Goal: Transaction & Acquisition: Purchase product/service

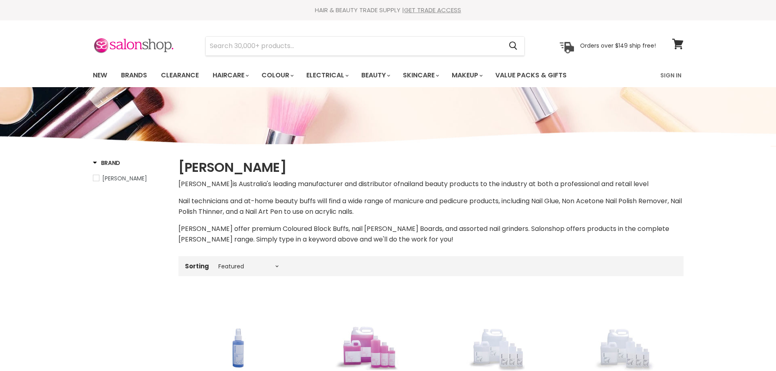
select select "manual"
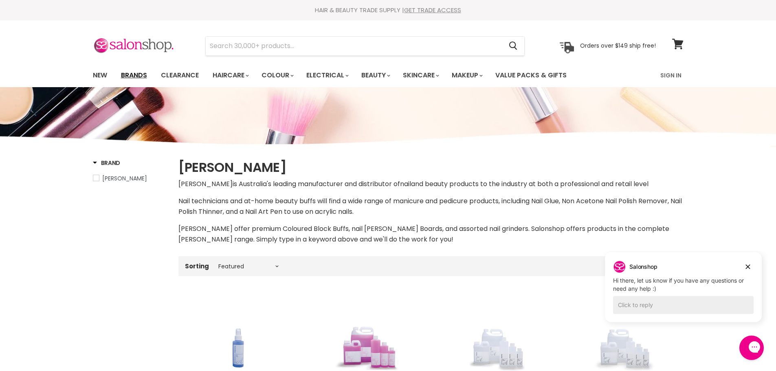
click at [143, 76] on link "Brands" at bounding box center [134, 75] width 38 height 17
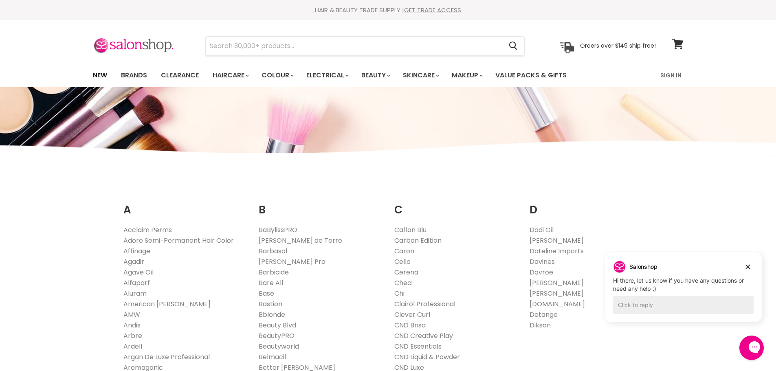
click at [96, 72] on link "New" at bounding box center [100, 75] width 26 height 17
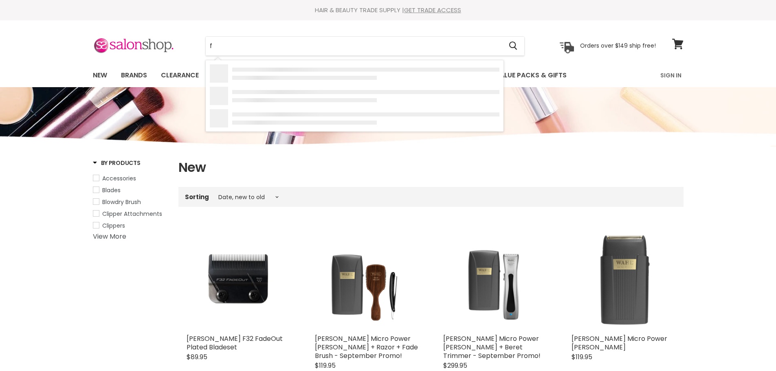
select select "created-descending"
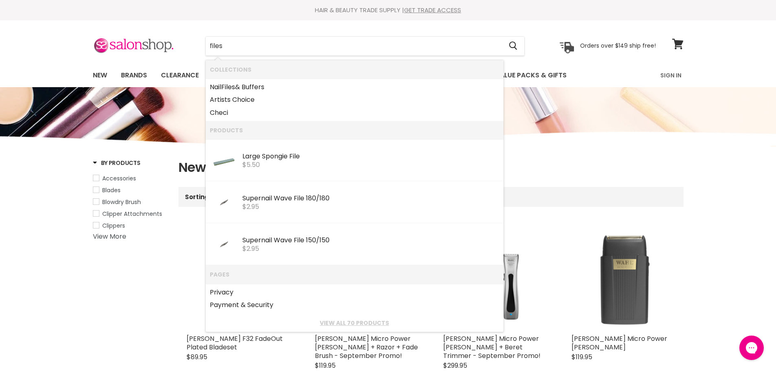
type input "files"
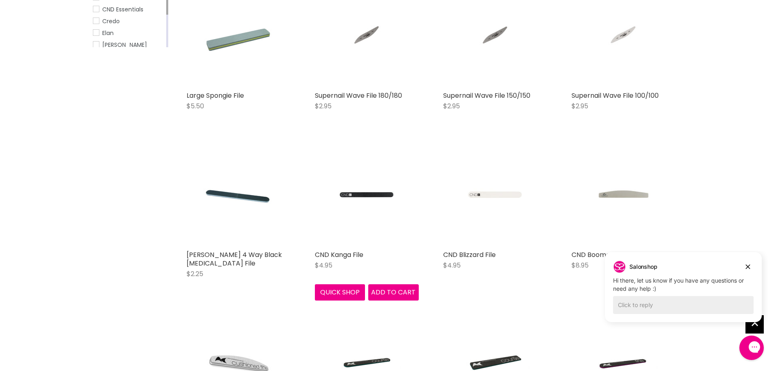
scroll to position [202, 0]
drag, startPoint x: 1345, startPoint y: 516, endPoint x: 746, endPoint y: 265, distance: 649.5
click at [746, 265] on icon "Dismiss campaign" at bounding box center [748, 267] width 4 height 4
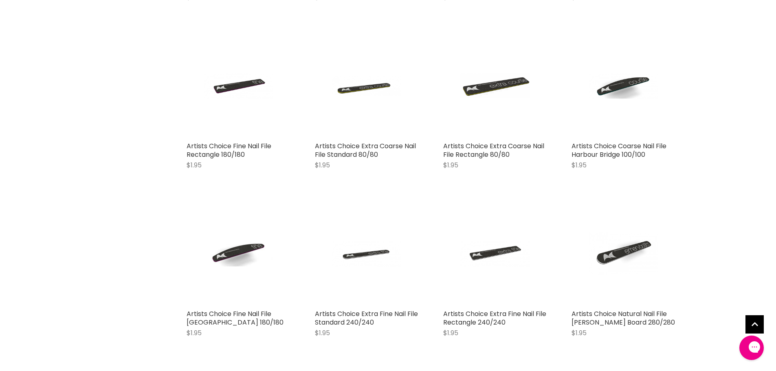
scroll to position [687, 0]
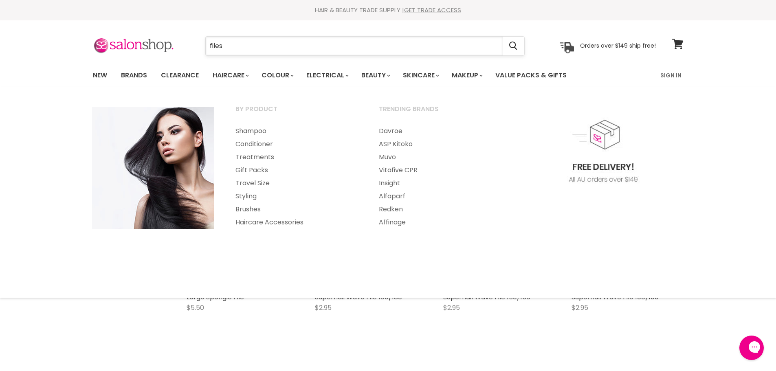
click at [246, 41] on input "files" at bounding box center [354, 46] width 297 height 19
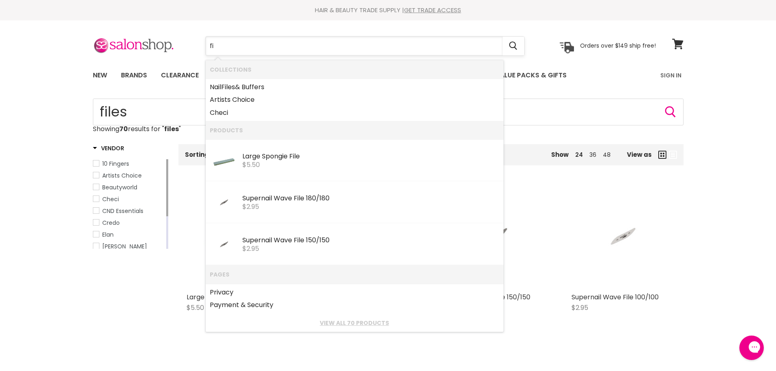
type input "f"
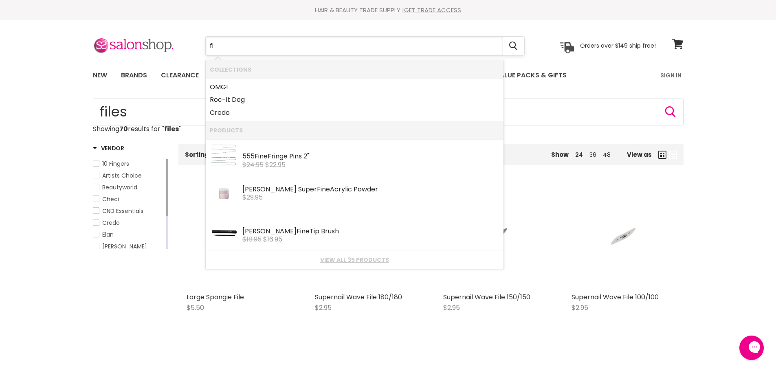
type input "f"
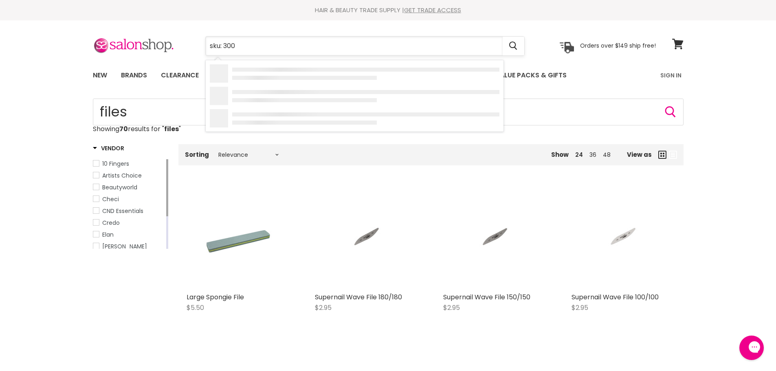
type input "sku: 3003"
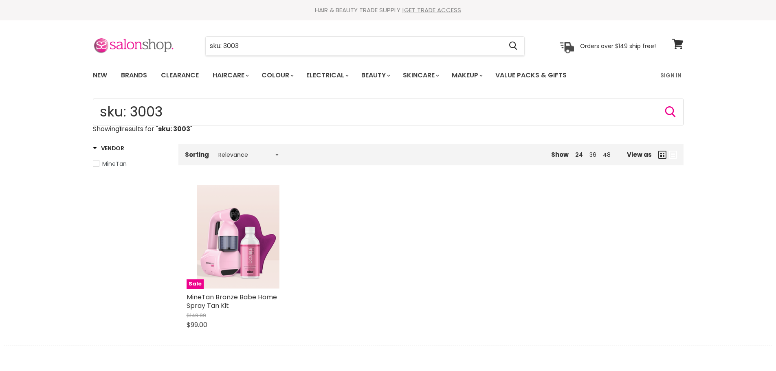
click at [172, 47] on div "sku: 3003 Cancel Orders over $149 ship free!" at bounding box center [374, 46] width 563 height 19
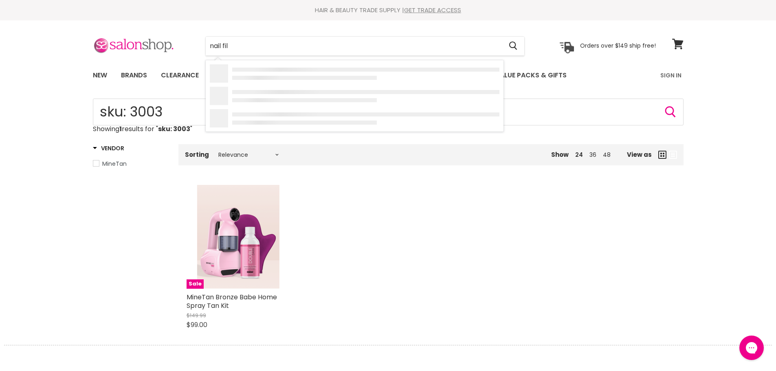
type input "nail file"
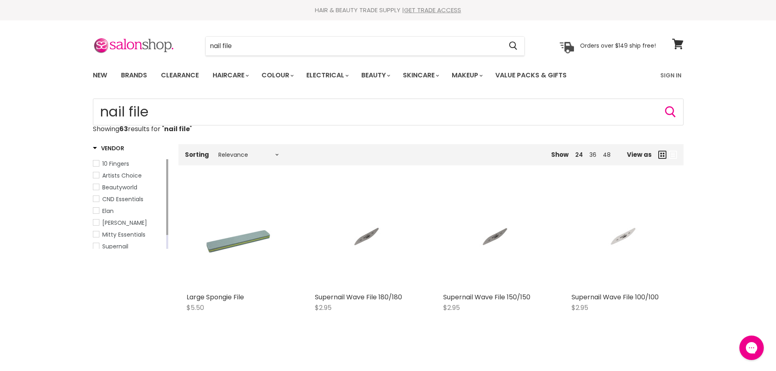
click at [99, 224] on span "Hawley" at bounding box center [96, 223] width 6 height 6
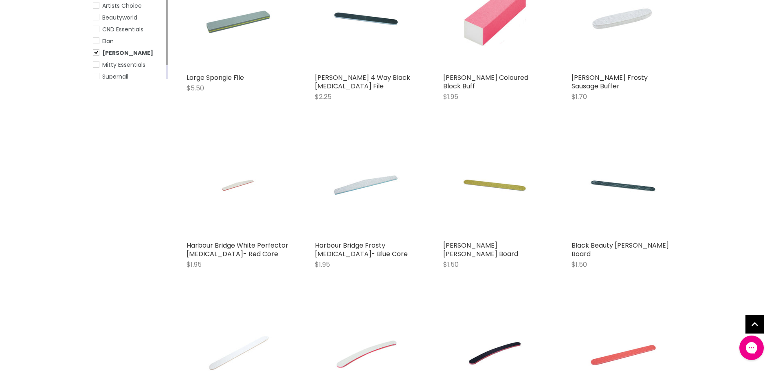
scroll to position [323, 0]
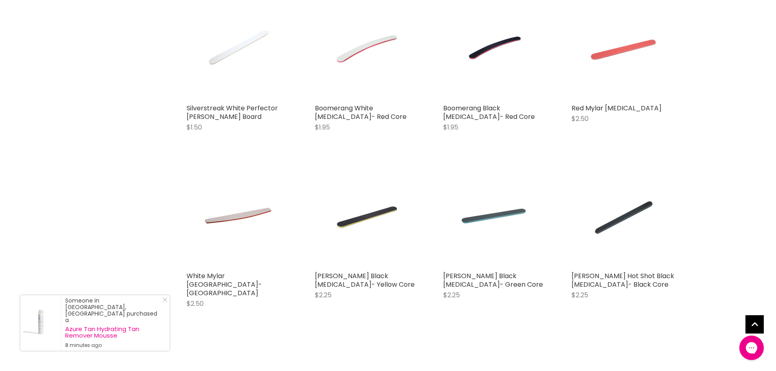
scroll to position [323, 0]
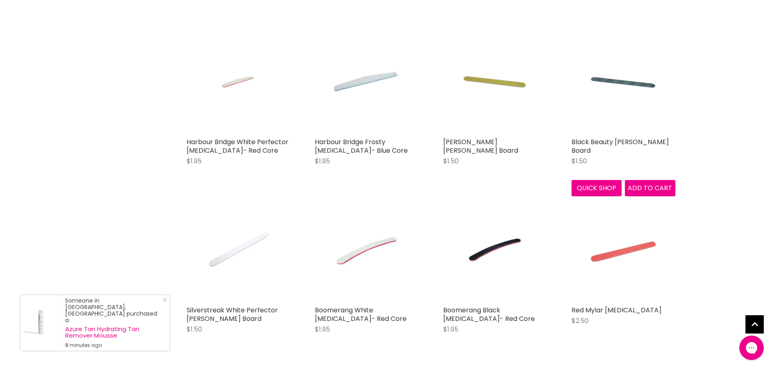
click at [602, 75] on img "Main content" at bounding box center [623, 82] width 69 height 104
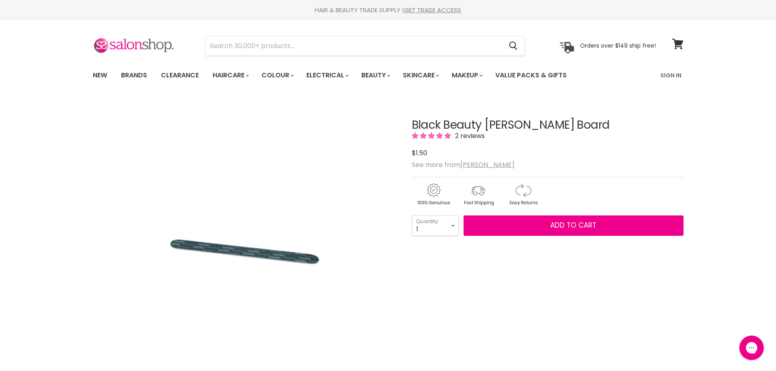
click at [270, 252] on img "Black Beauty Emery Board image. Click or Scroll to Zoom." at bounding box center [245, 250] width 160 height 240
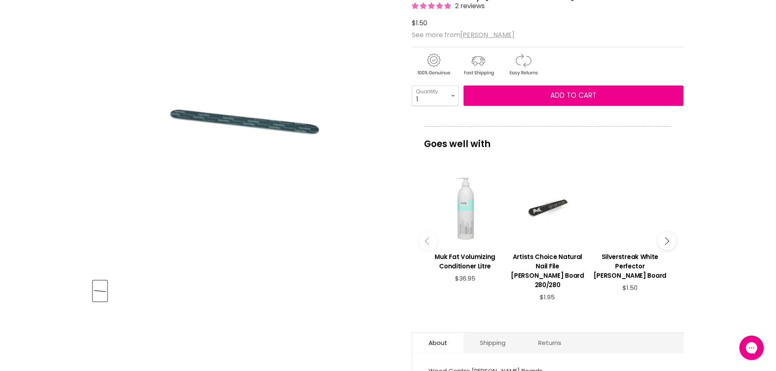
scroll to position [40, 0]
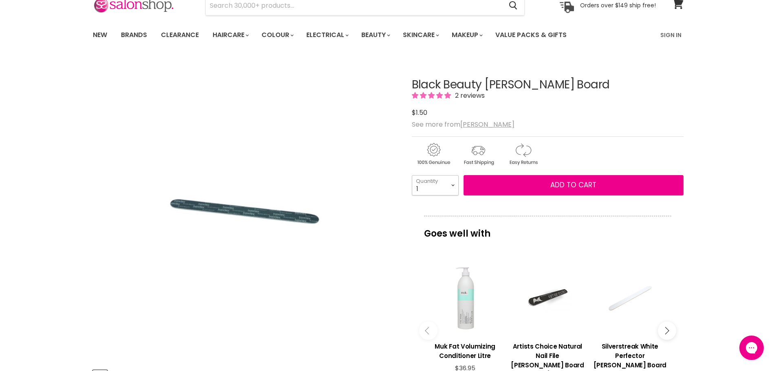
click at [450, 184] on select "1 2 3 4 5 6 7 8 9 10+" at bounding box center [435, 185] width 47 height 20
select select "10+"
click at [412, 175] on select "1 2 3 4 5 6 7 8 9 10+" at bounding box center [435, 185] width 47 height 20
type input "10"
click at [555, 185] on span "Add to cart" at bounding box center [573, 185] width 46 height 10
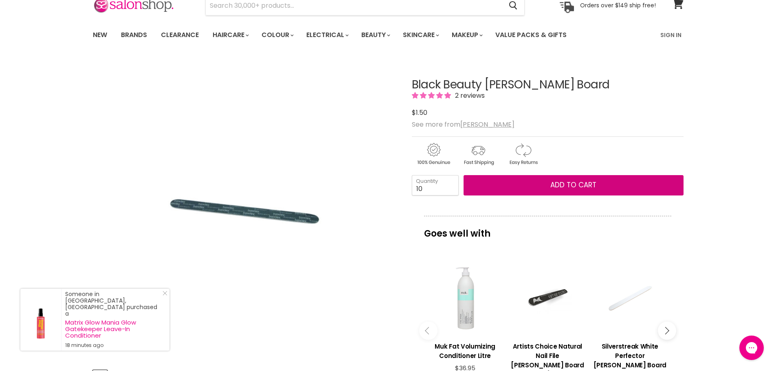
scroll to position [0, 0]
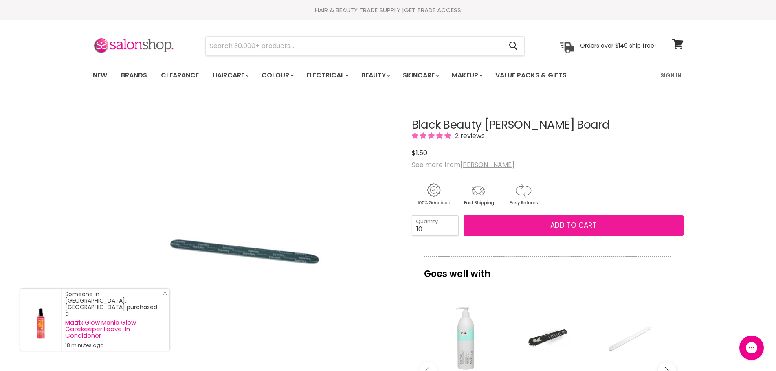
click at [574, 220] on span "Add to cart" at bounding box center [573, 225] width 46 height 10
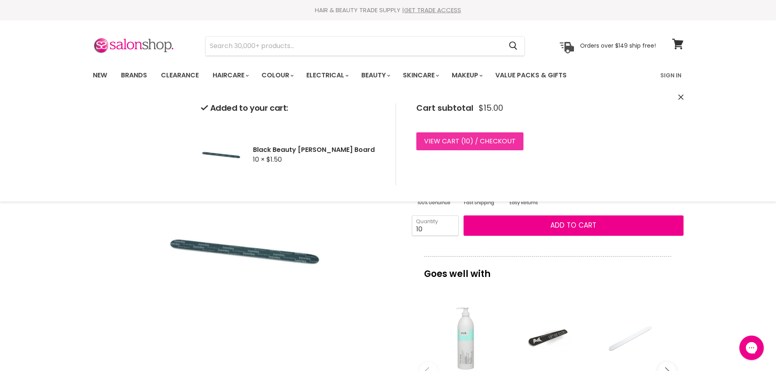
click at [472, 140] on link "View cart ( 10 ) / Checkout" at bounding box center [469, 141] width 107 height 18
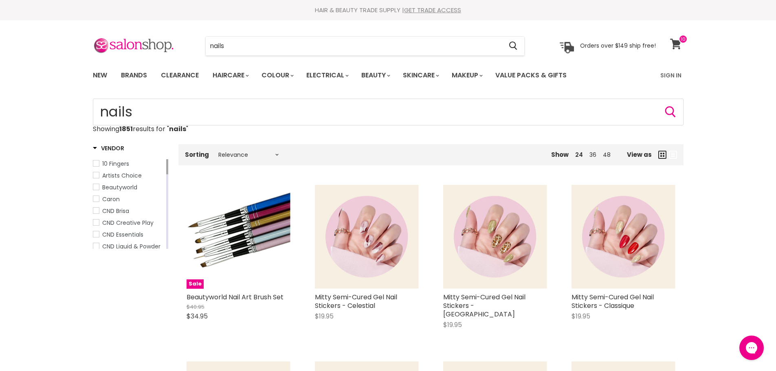
click at [679, 41] on span at bounding box center [683, 39] width 9 height 9
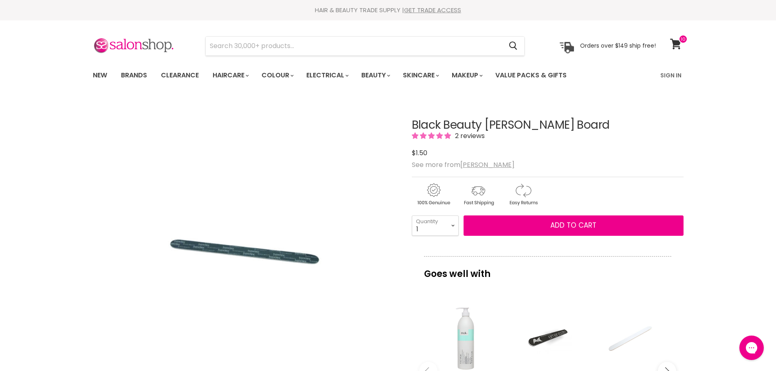
click at [293, 257] on img "Black Beauty Emery Board image. Click or Scroll to Zoom." at bounding box center [245, 250] width 160 height 240
click at [679, 44] on icon at bounding box center [675, 44] width 11 height 11
